Goal: Complete application form

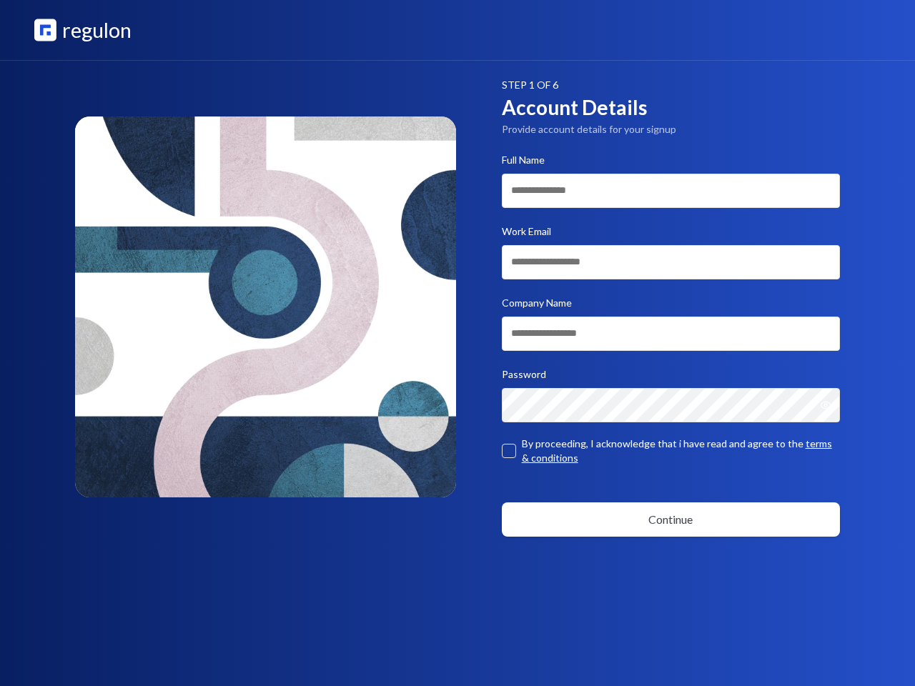
click at [830, 405] on icon "Show password" at bounding box center [825, 405] width 9 height 6
click at [509, 451] on button "button" at bounding box center [509, 451] width 14 height 14
click at [671, 519] on button "Continue" at bounding box center [671, 519] width 339 height 34
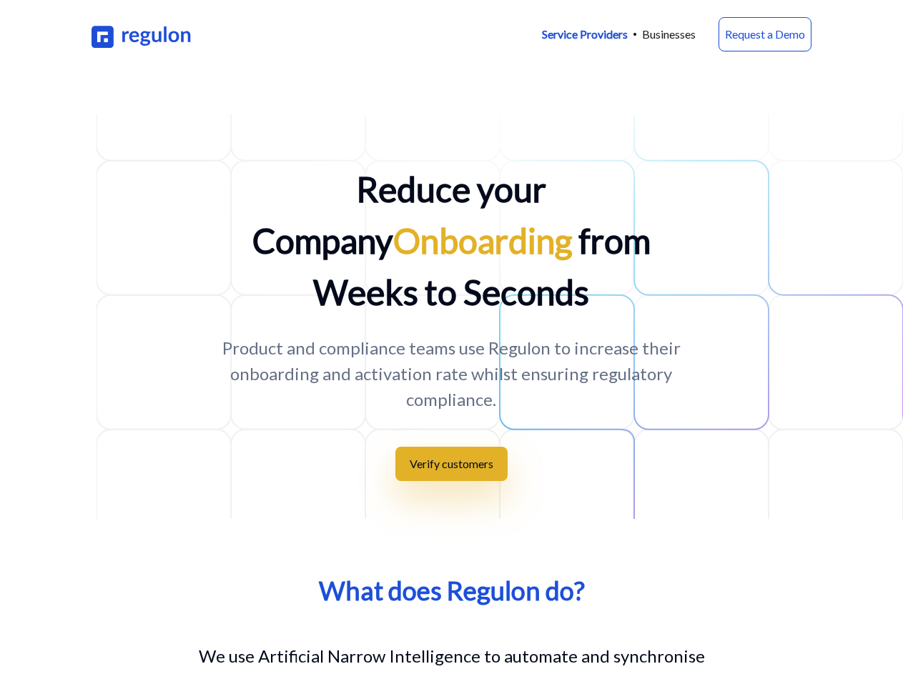
click at [451, 447] on button "Verify customers" at bounding box center [451, 464] width 112 height 34
